Goal: Task Accomplishment & Management: Use online tool/utility

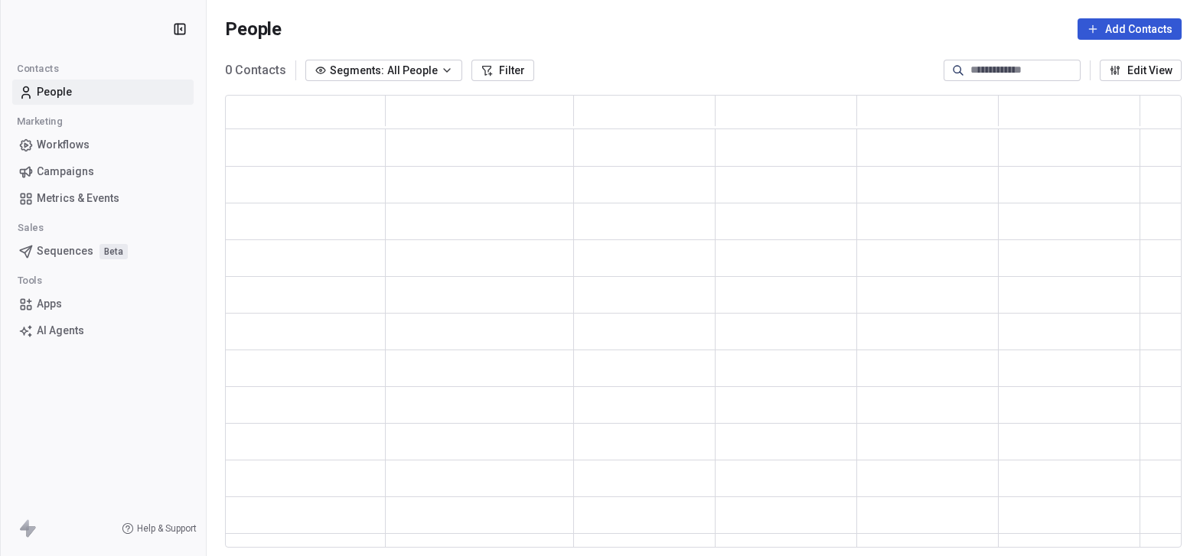
scroll to position [452, 956]
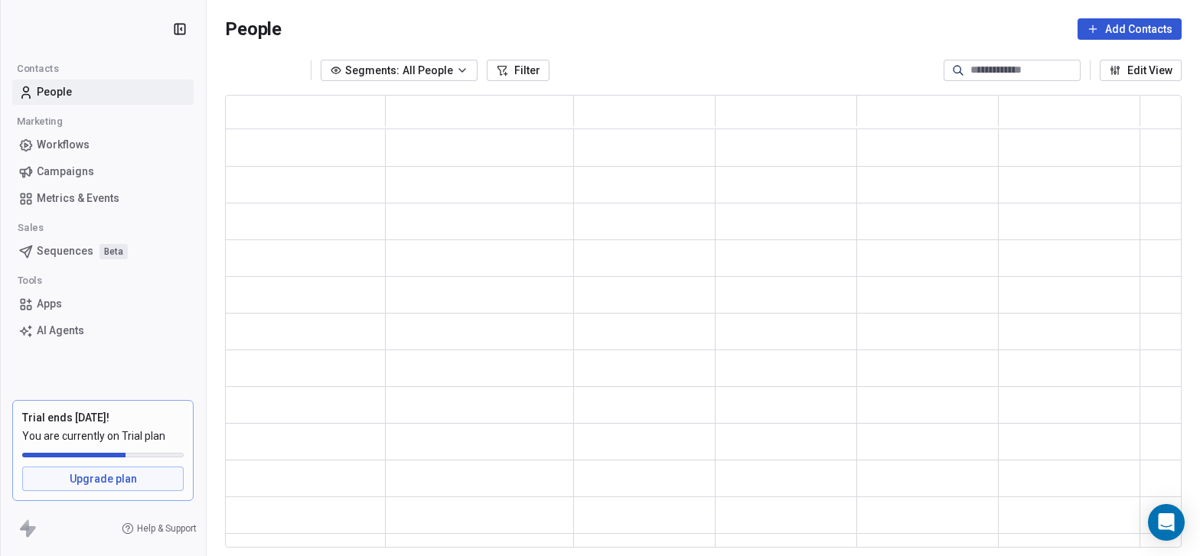
click at [79, 170] on span "Campaigns" at bounding box center [65, 172] width 57 height 16
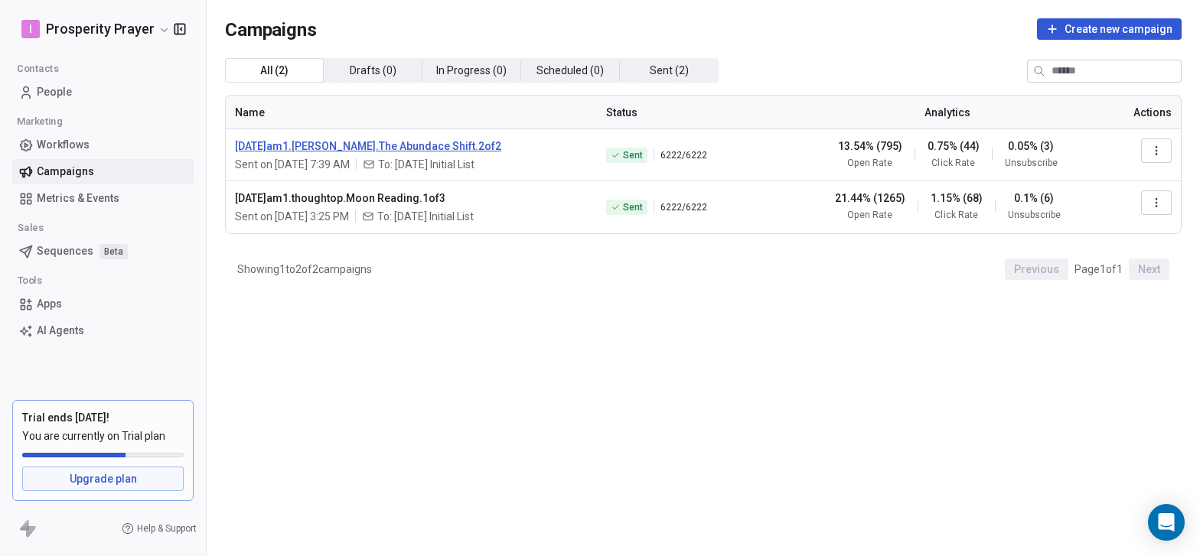
click at [366, 143] on span "[DATE]am1.[PERSON_NAME].The Abundace Shift.2of2" at bounding box center [411, 145] width 353 height 15
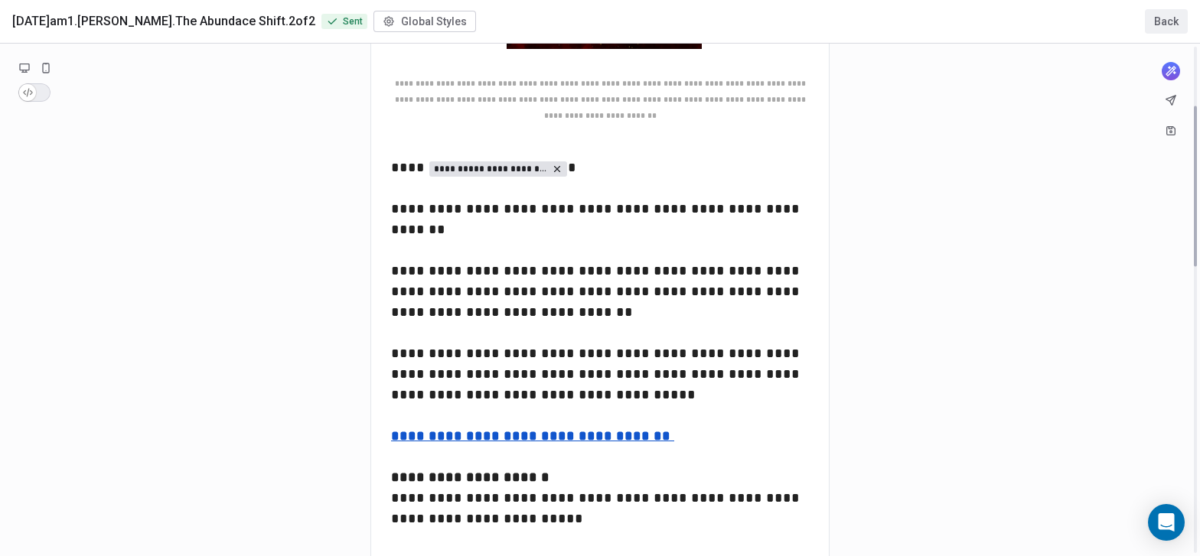
scroll to position [197, 0]
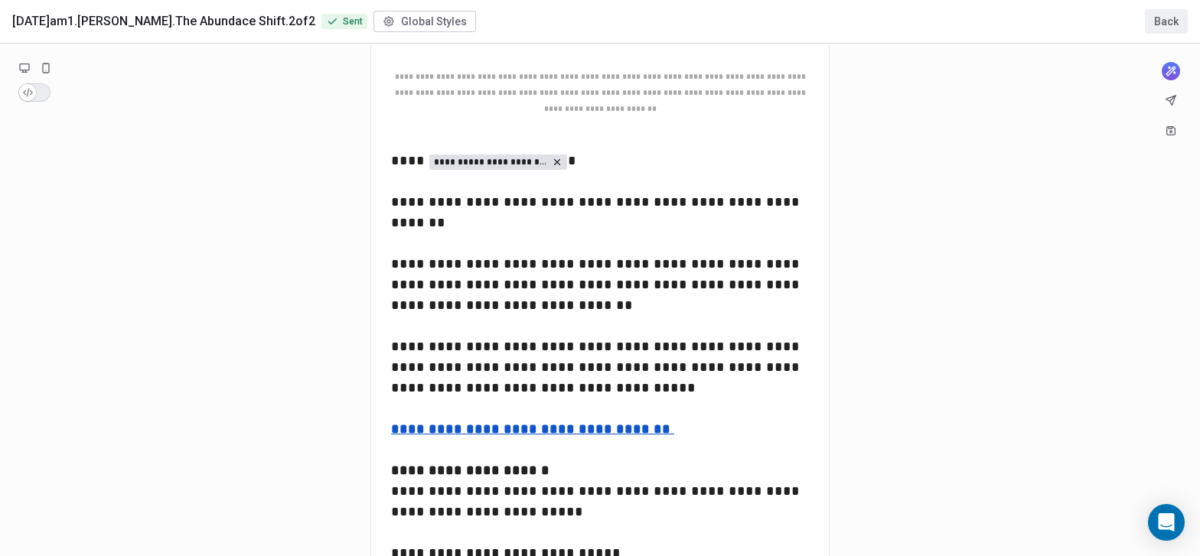
drag, startPoint x: 663, startPoint y: 392, endPoint x: 433, endPoint y: 379, distance: 229.9
drag, startPoint x: 676, startPoint y: 391, endPoint x: 386, endPoint y: 386, distance: 289.3
drag, startPoint x: 556, startPoint y: 434, endPoint x: 420, endPoint y: 424, distance: 136.6
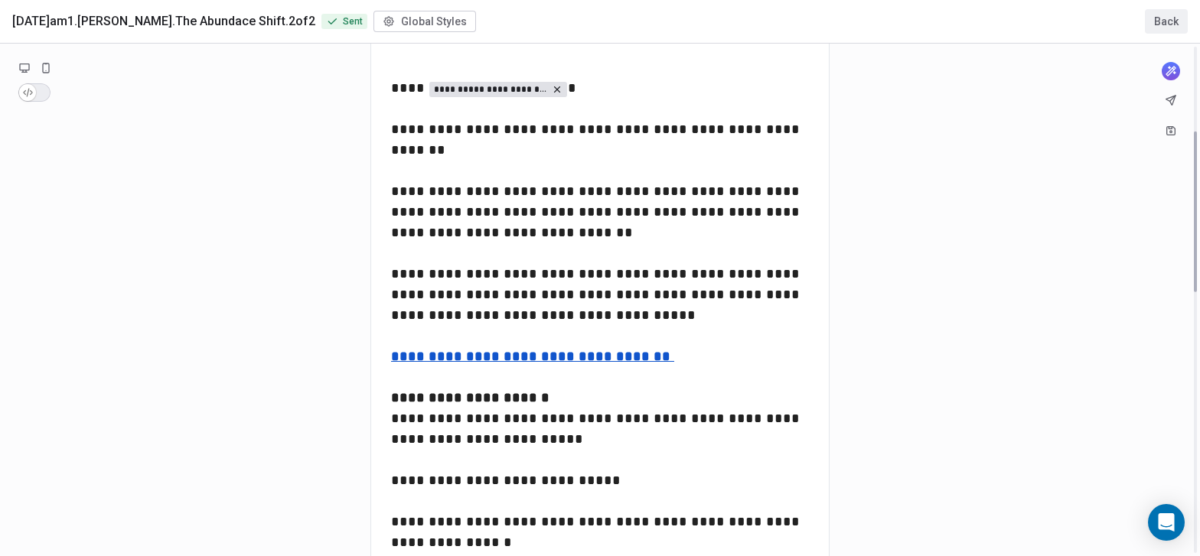
scroll to position [272, 0]
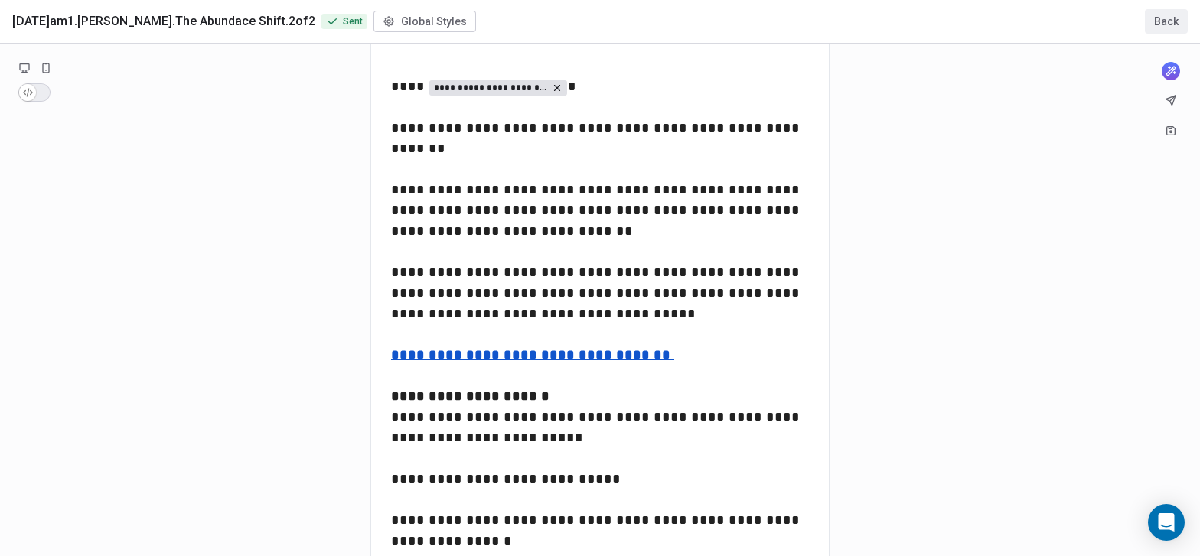
drag, startPoint x: 460, startPoint y: 500, endPoint x: 401, endPoint y: 481, distance: 61.7
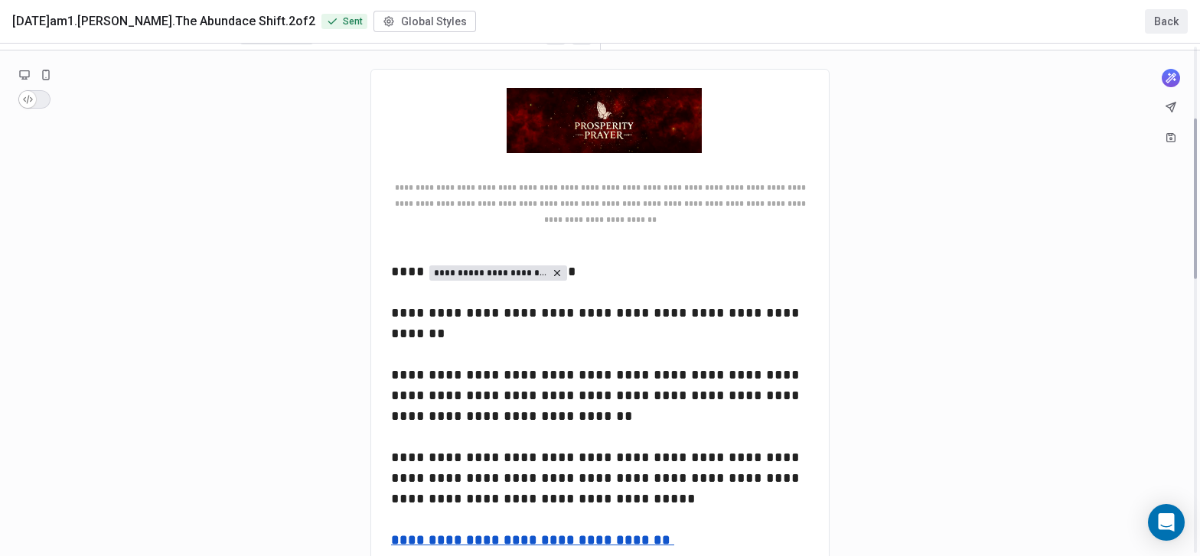
scroll to position [0, 0]
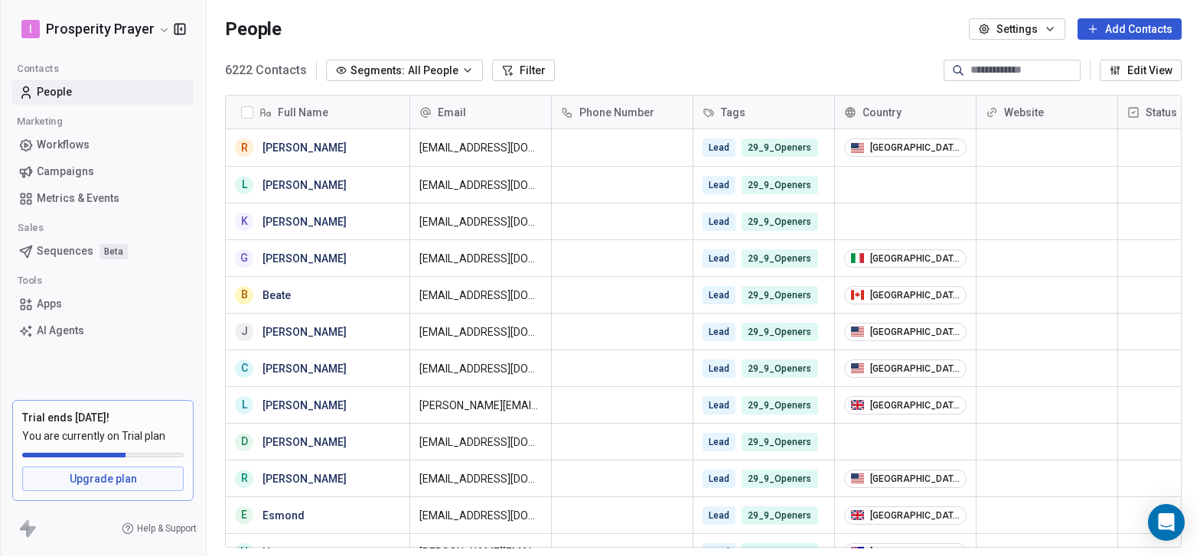
scroll to position [489, 993]
click at [84, 168] on span "Campaigns" at bounding box center [65, 172] width 57 height 16
